Goal: Transaction & Acquisition: Obtain resource

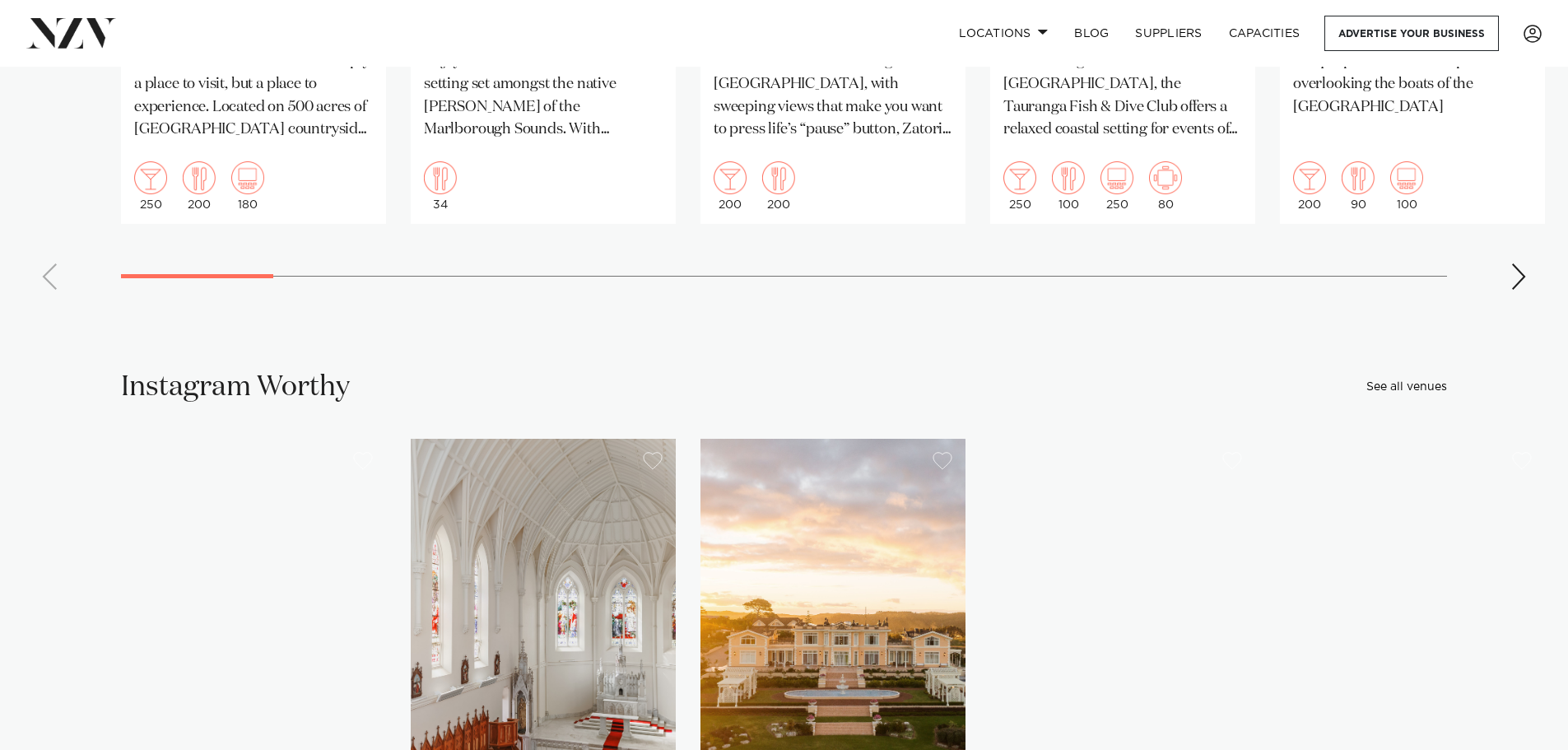
scroll to position [35443, 0]
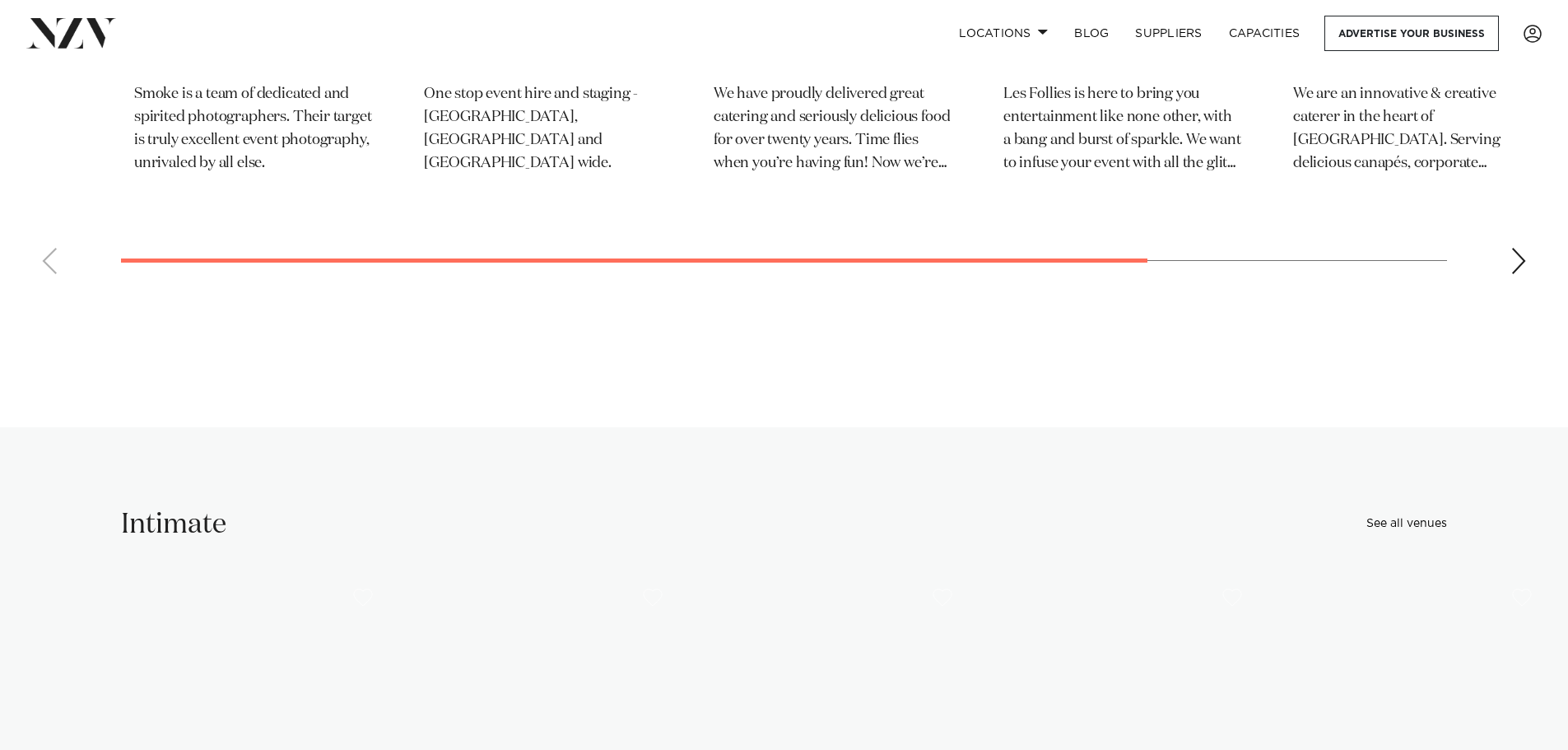
scroll to position [5735, 0]
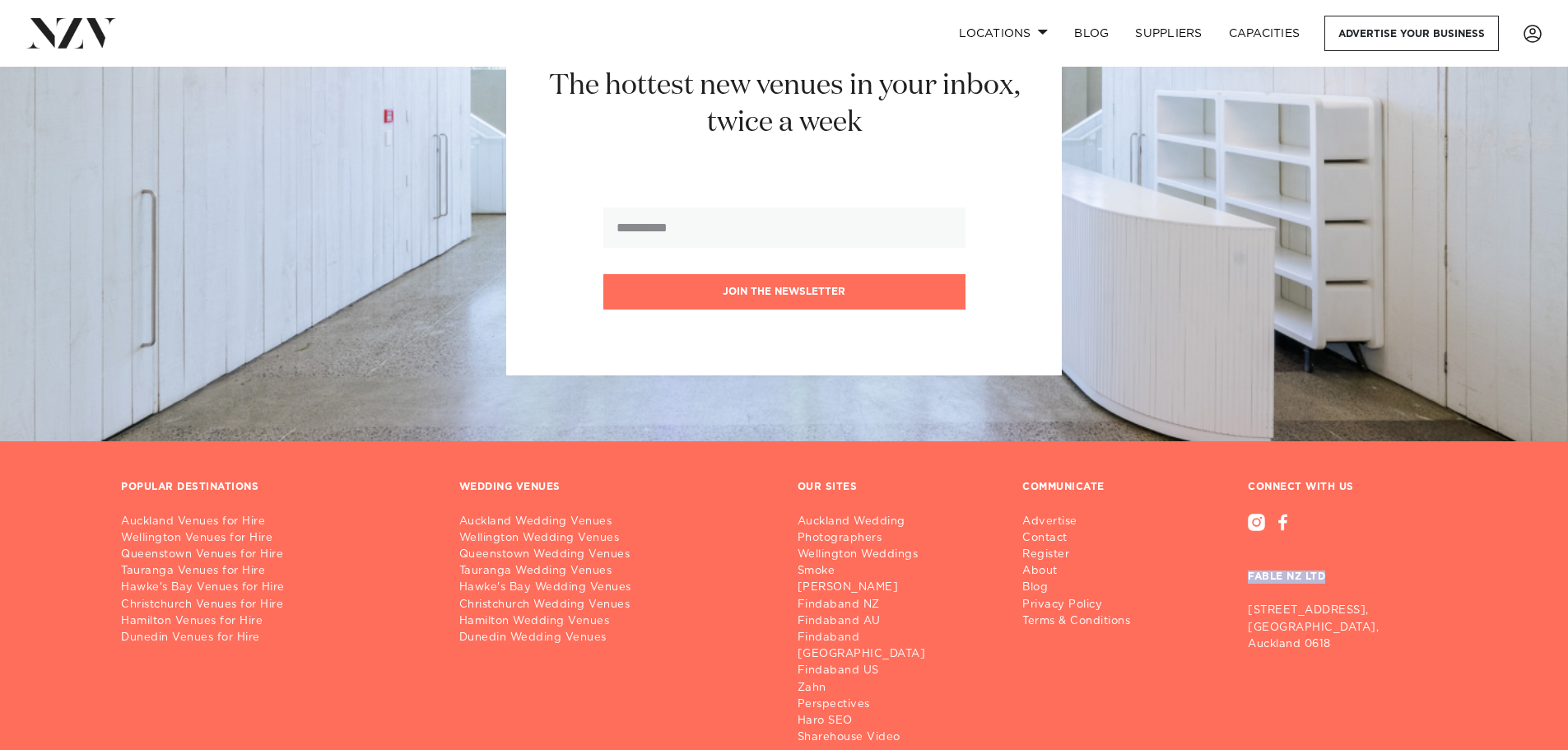
drag, startPoint x: 1327, startPoint y: 473, endPoint x: 1242, endPoint y: 472, distance: 85.0
click at [1242, 481] on div "CONNECT WITH US FABLE NZ LTD 28/3 Inanga St, Hobsonville, Auckland 0618" at bounding box center [1347, 613] width 226 height 265
copy h3 "FABLE NZ LTD"
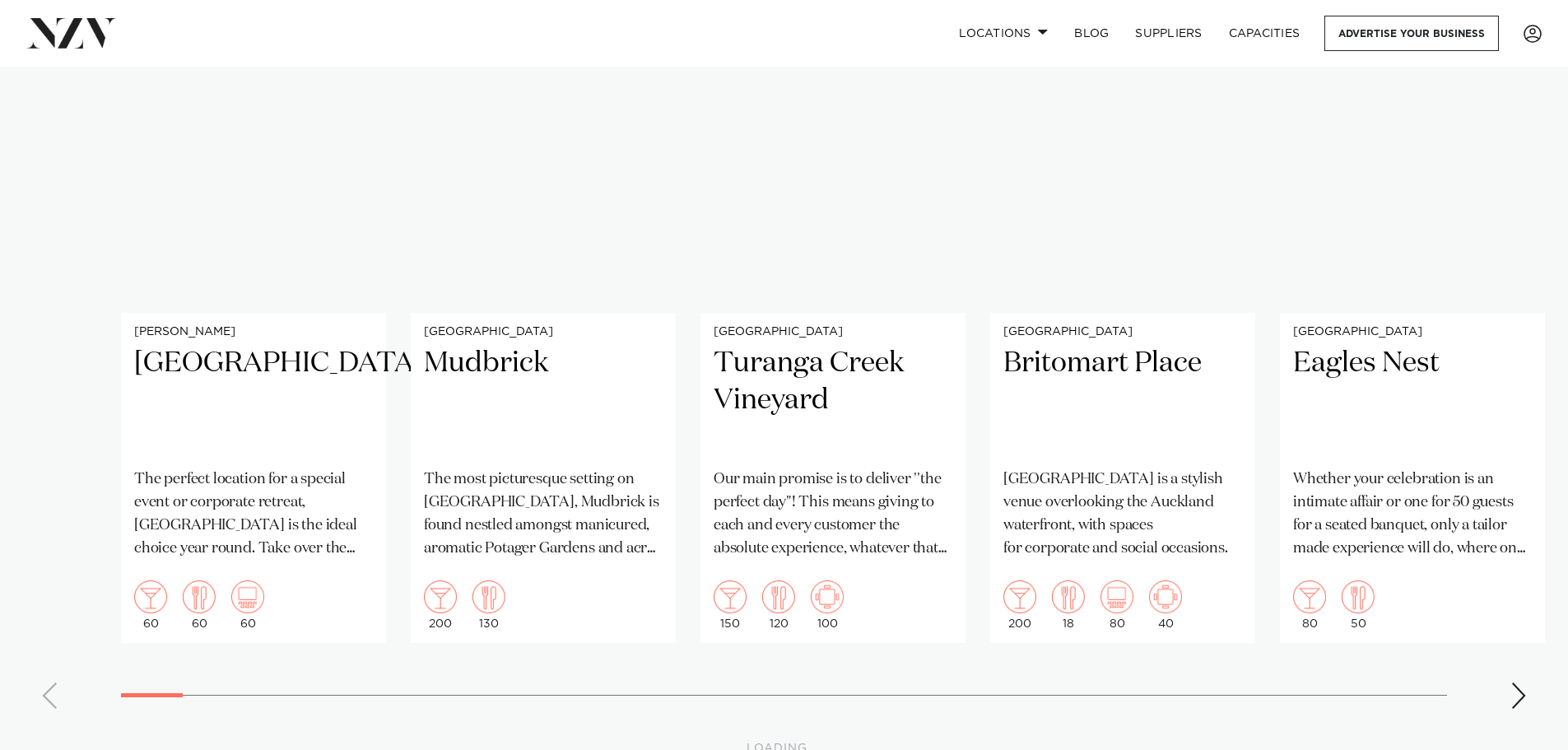
scroll to position [14741, 0]
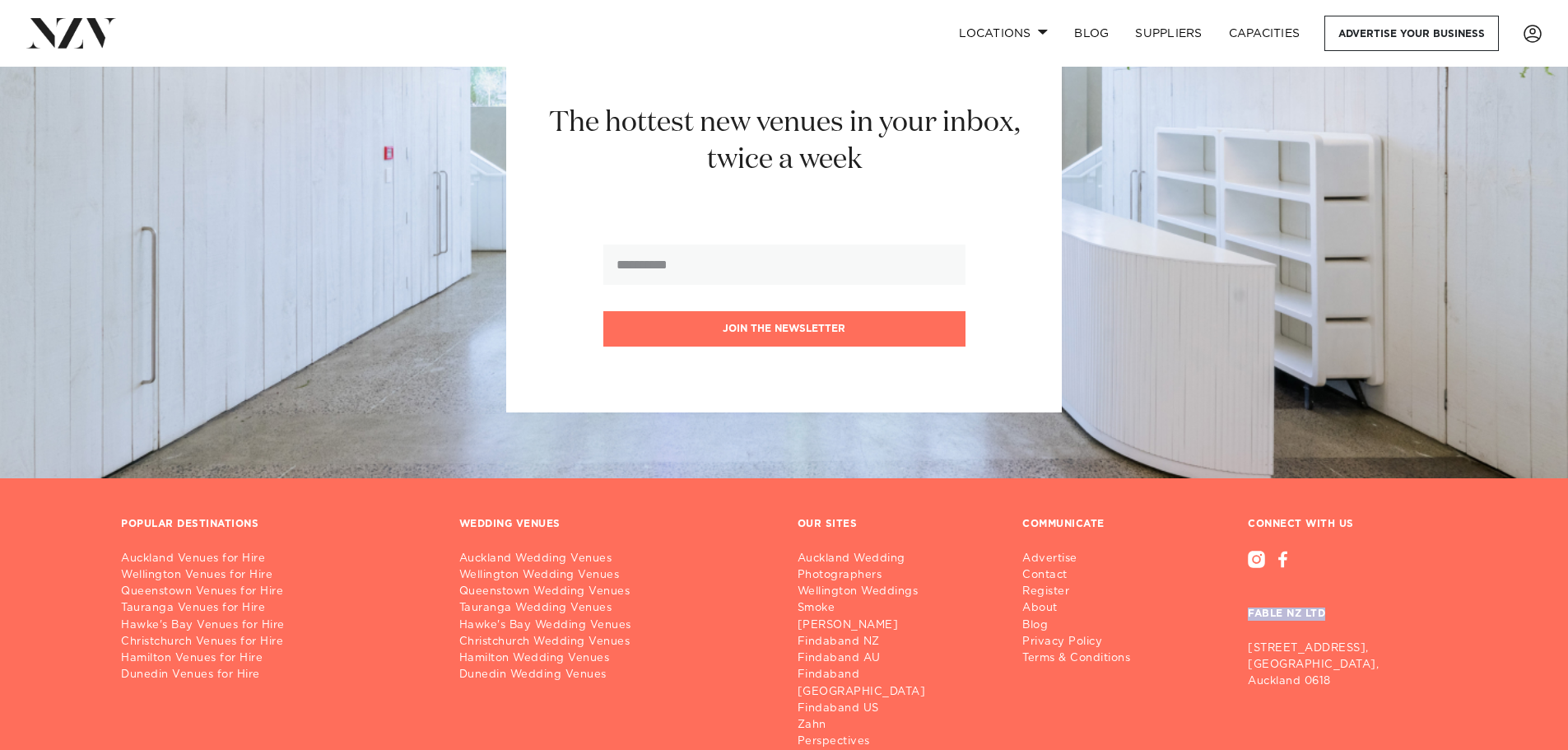
drag, startPoint x: 1339, startPoint y: 658, endPoint x: 1429, endPoint y: 3, distance: 661.2
click at [1338, 654] on div "POPULAR DESTINATIONS Auckland Venues for Hire Wellington Venues for Hire Queens…" at bounding box center [784, 670] width 1352 height 305
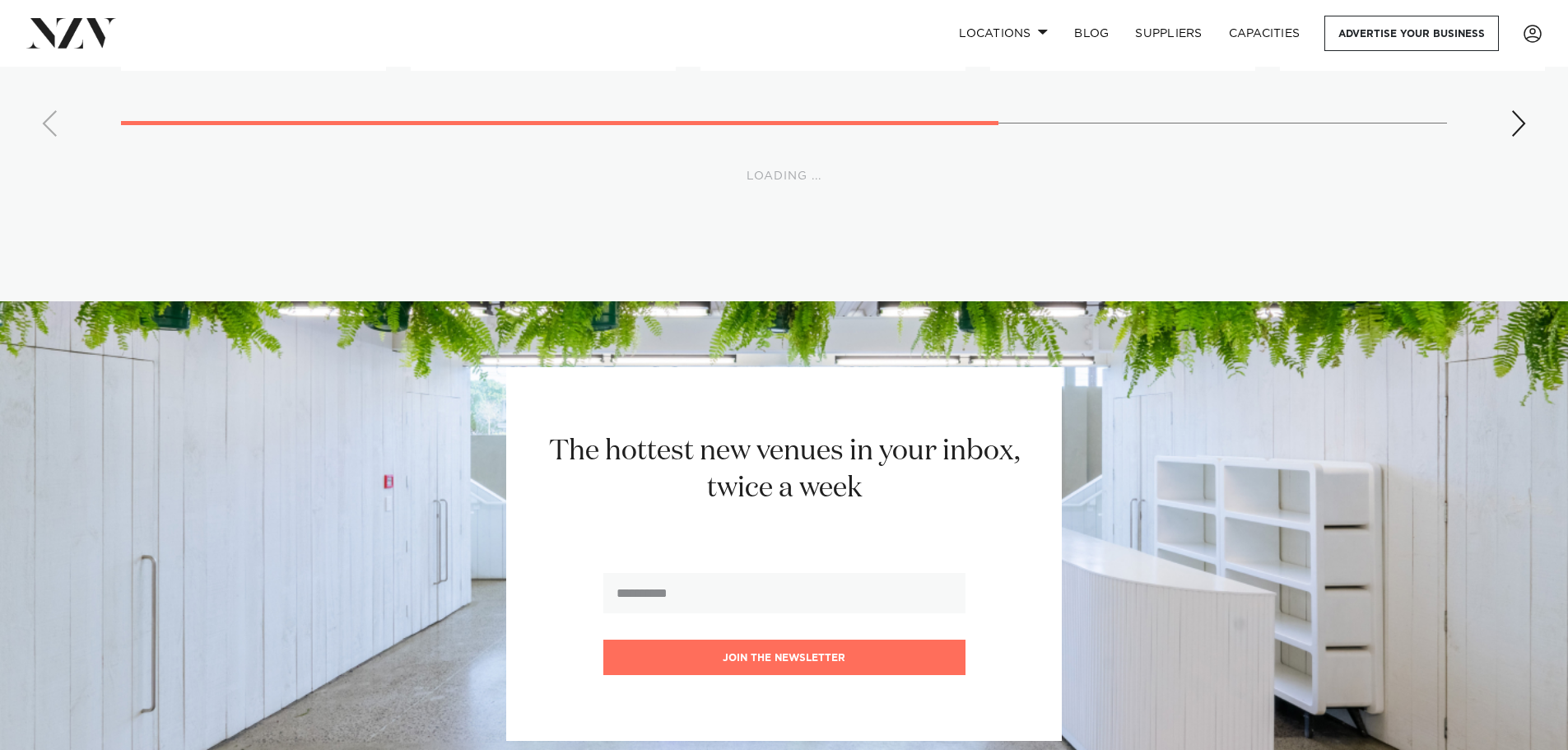
scroll to position [18914, 0]
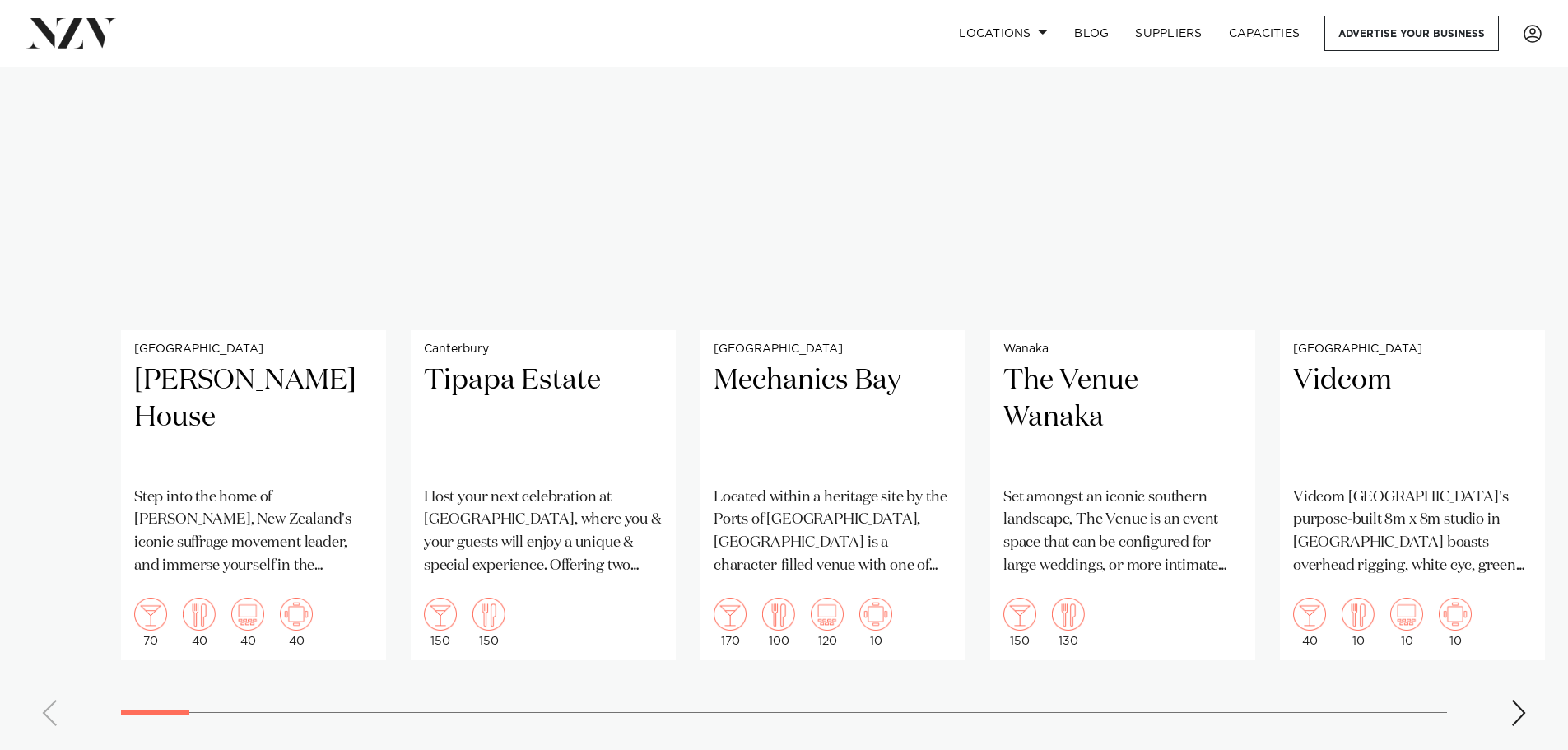
scroll to position [15479, 0]
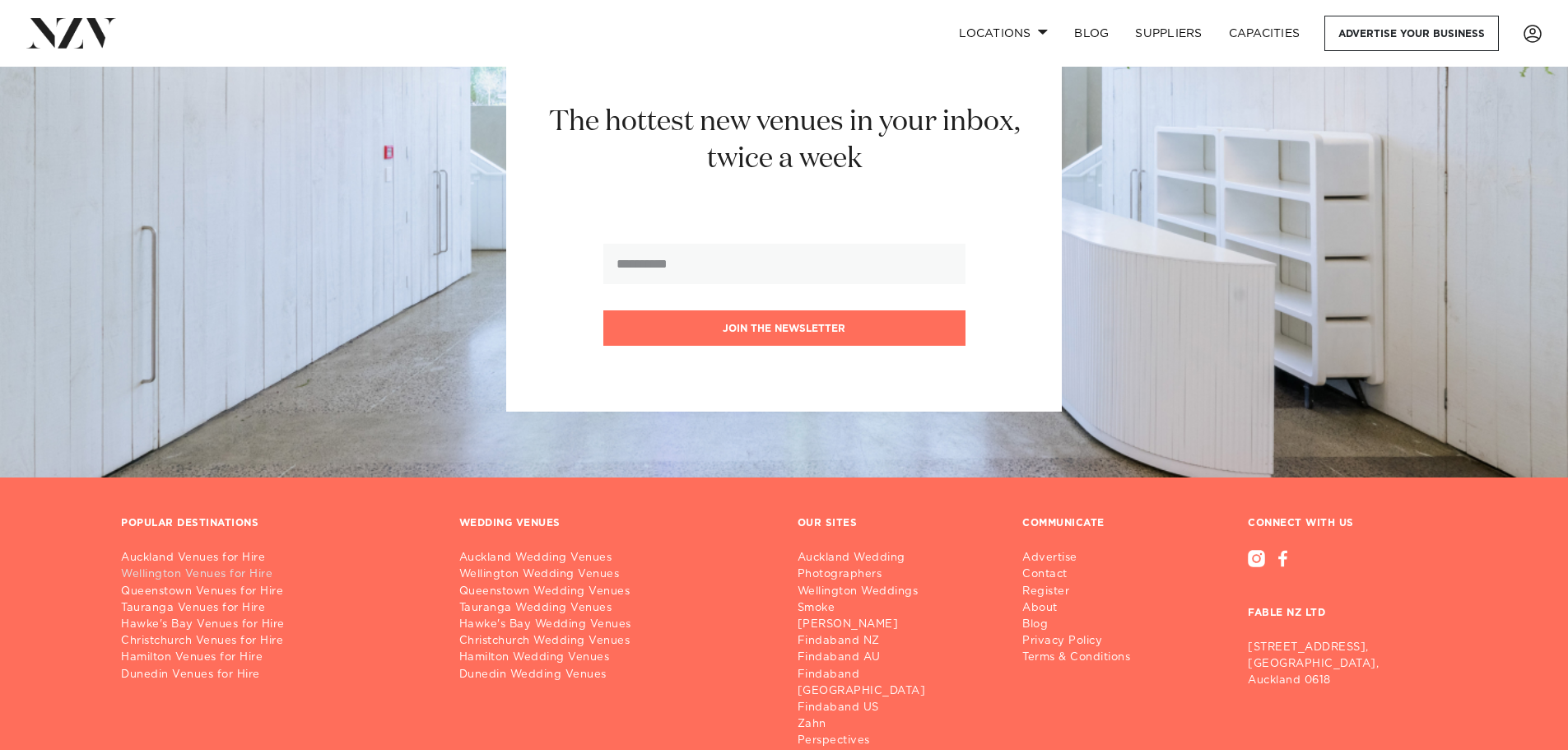
click at [200, 566] on link "Wellington Venues for Hire" at bounding box center [277, 574] width 312 height 16
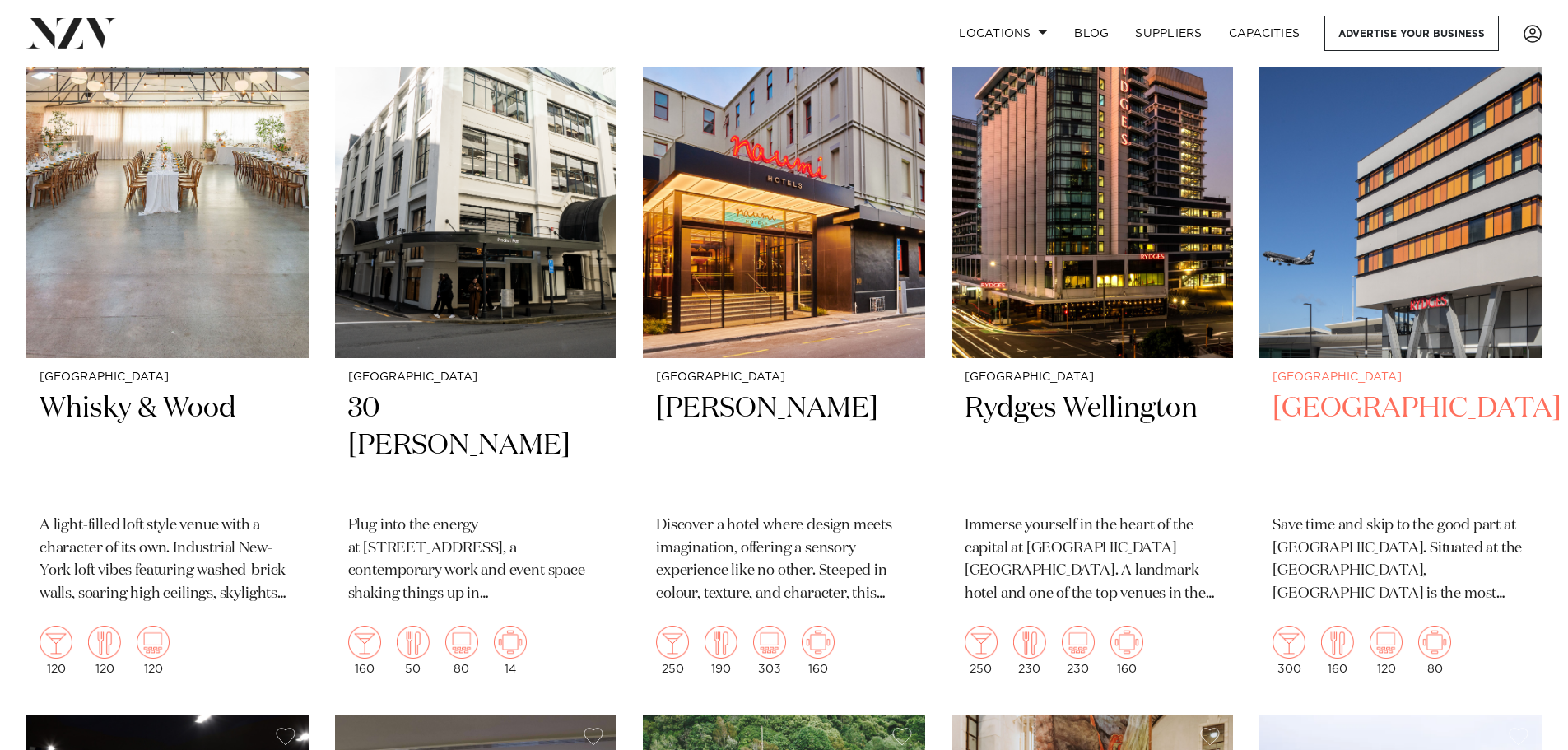
scroll to position [741, 0]
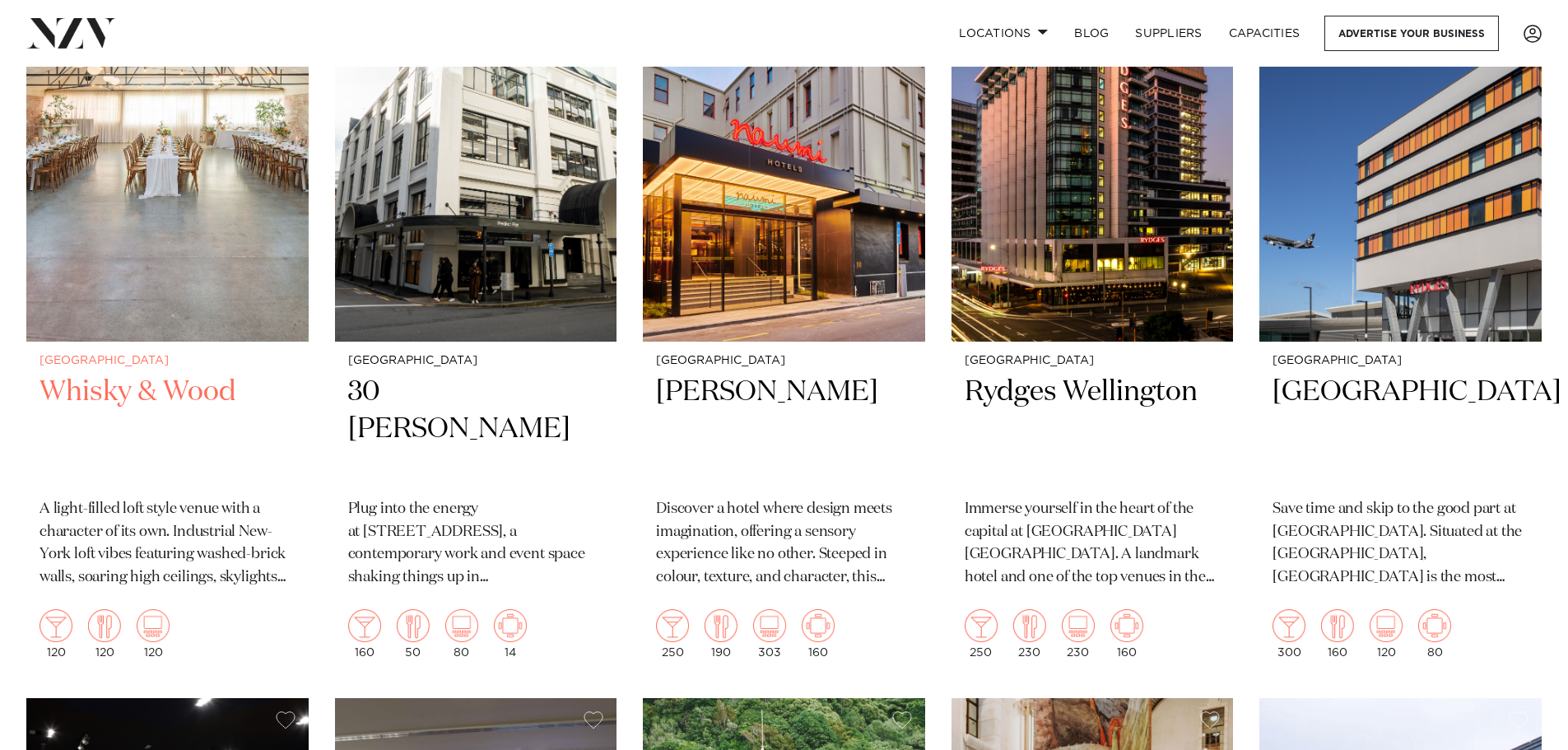
click at [193, 248] on img at bounding box center [168, 152] width 283 height 379
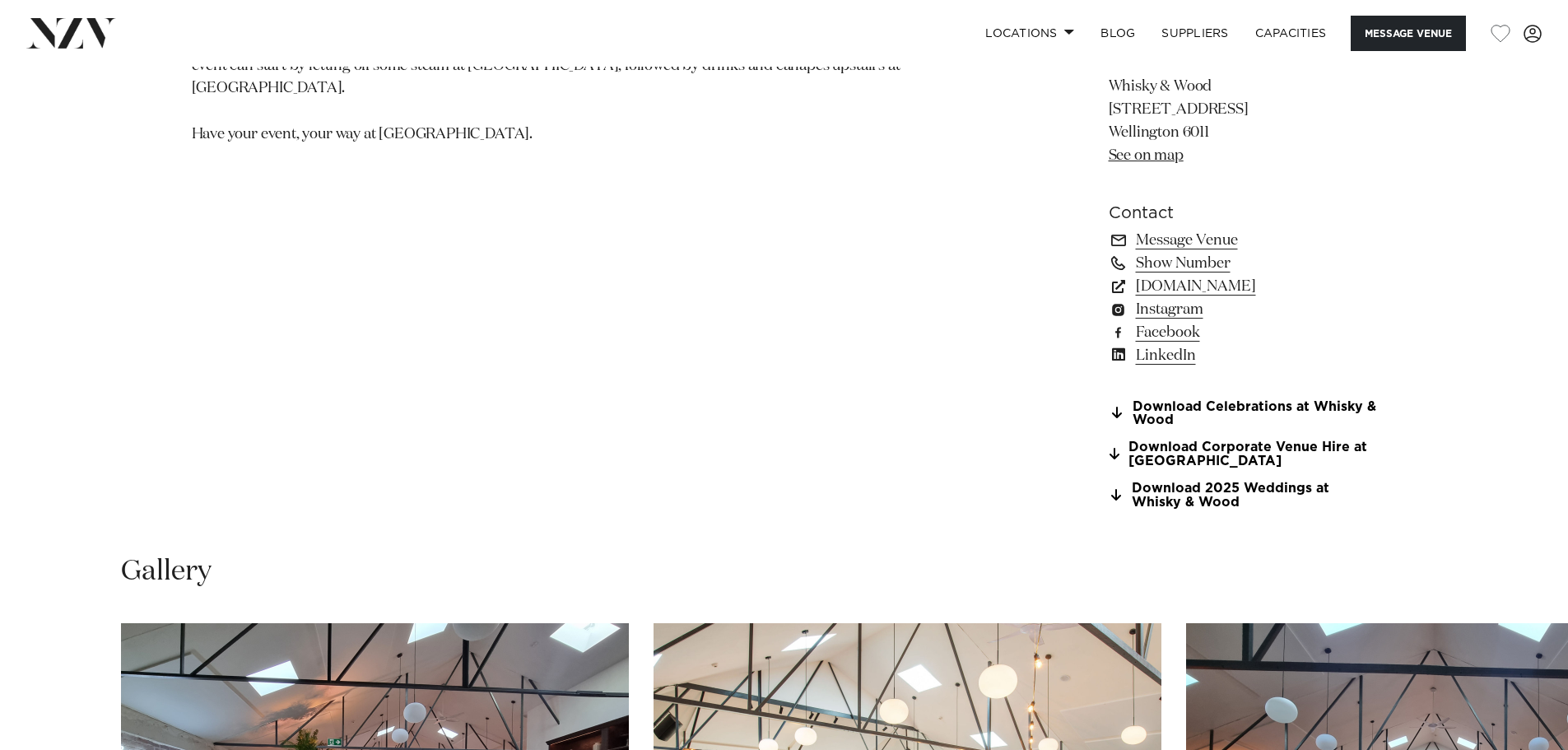
scroll to position [1304, 0]
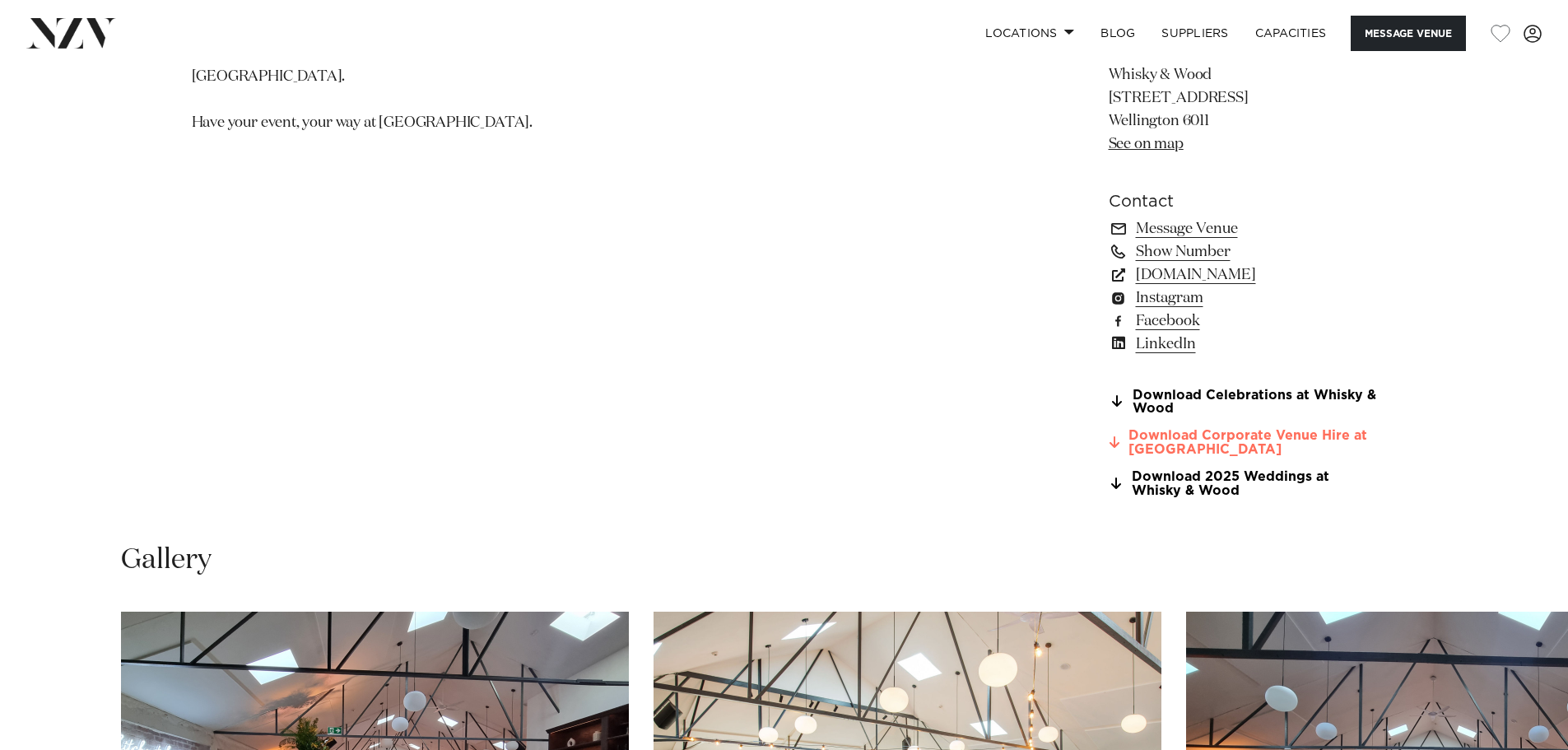
click at [1159, 437] on link "Download Corporate Venue Hire at [GEOGRAPHIC_DATA]" at bounding box center [1243, 442] width 268 height 28
